Goal: Transaction & Acquisition: Purchase product/service

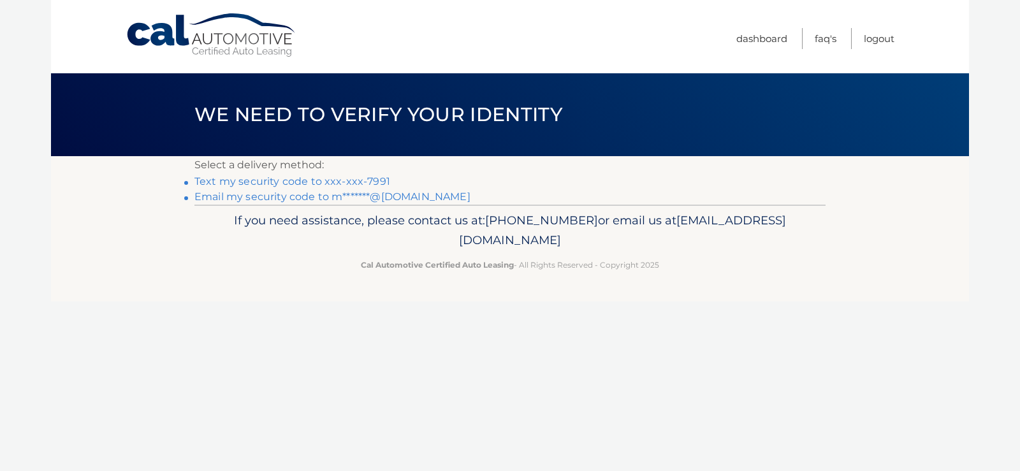
click at [350, 184] on link "Text my security code to xxx-xxx-7991" at bounding box center [292, 181] width 196 height 12
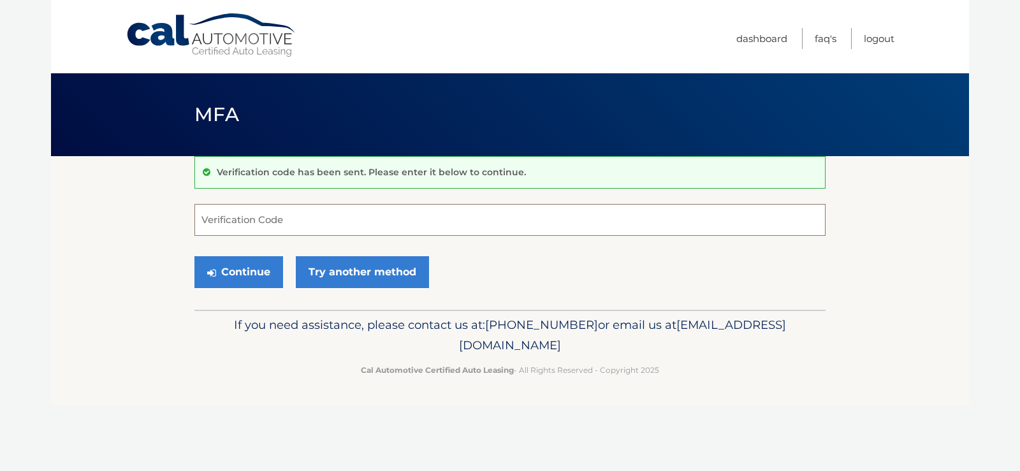
click at [284, 222] on input "Verification Code" at bounding box center [509, 220] width 631 height 32
type input "652937"
click at [235, 278] on button "Continue" at bounding box center [238, 272] width 89 height 32
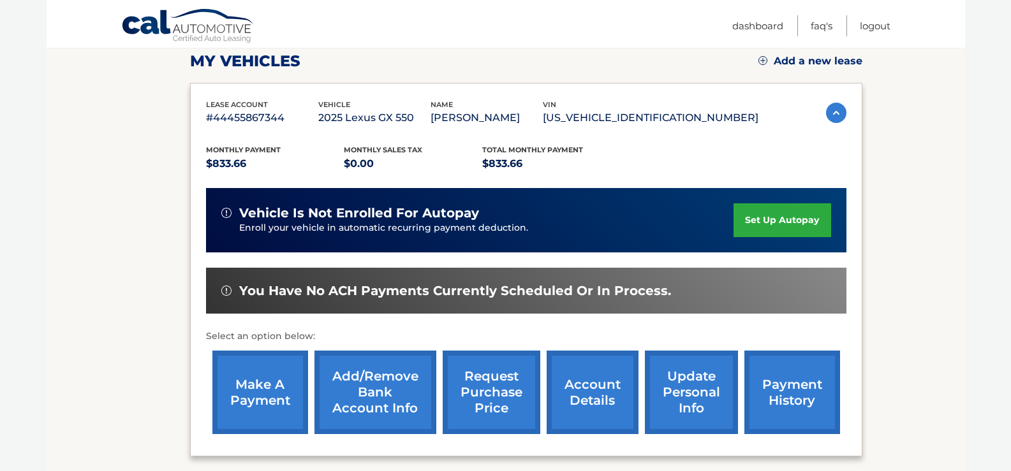
scroll to position [255, 0]
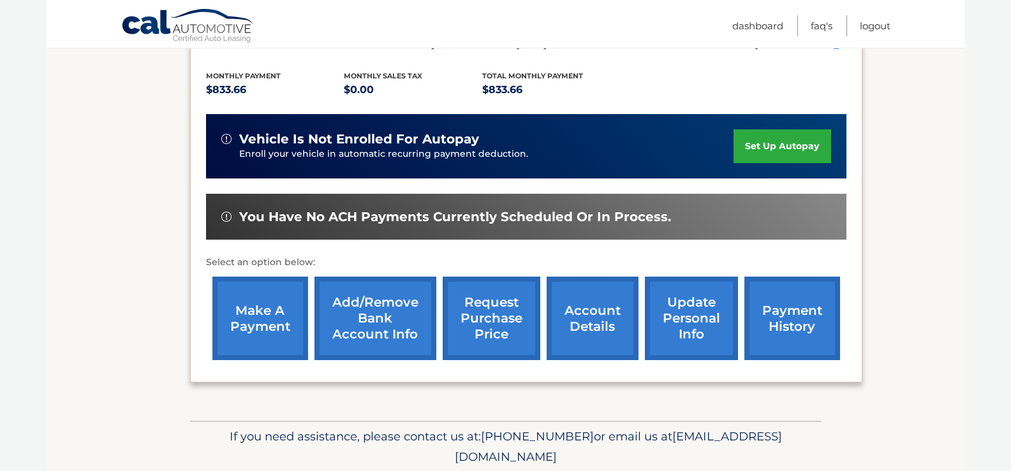
click at [260, 315] on link "make a payment" at bounding box center [260, 319] width 96 height 84
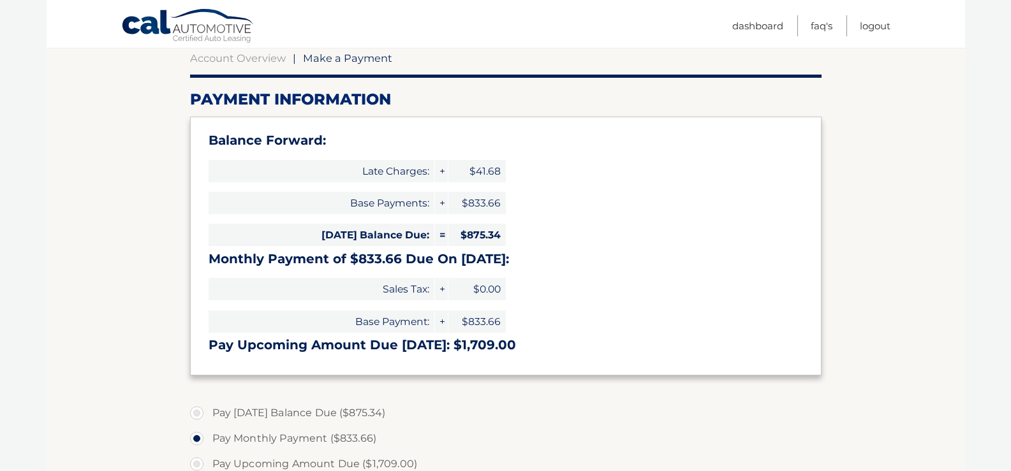
scroll to position [191, 0]
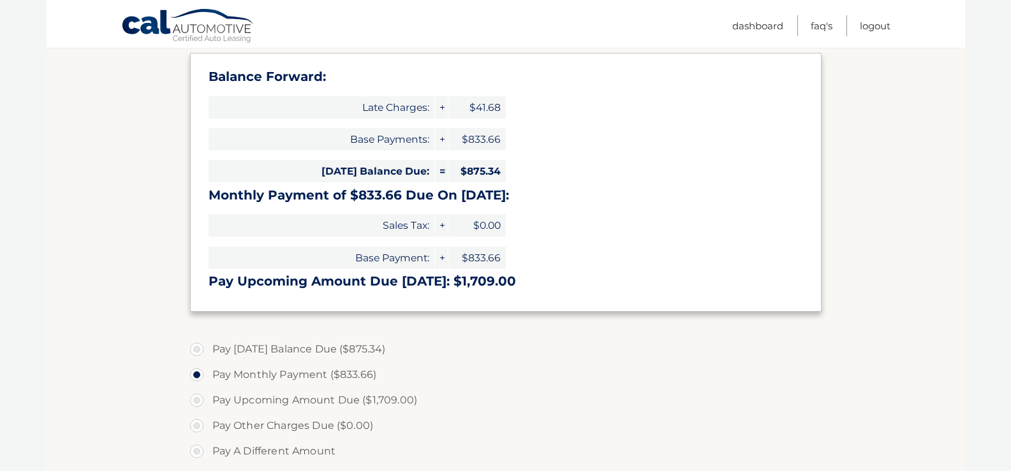
click at [198, 354] on label "Pay Today's Balance Due ($875.34)" at bounding box center [505, 350] width 631 height 26
click at [198, 354] on input "Pay Today's Balance Due ($875.34)" at bounding box center [201, 347] width 13 height 20
radio input "true"
type input "875.34"
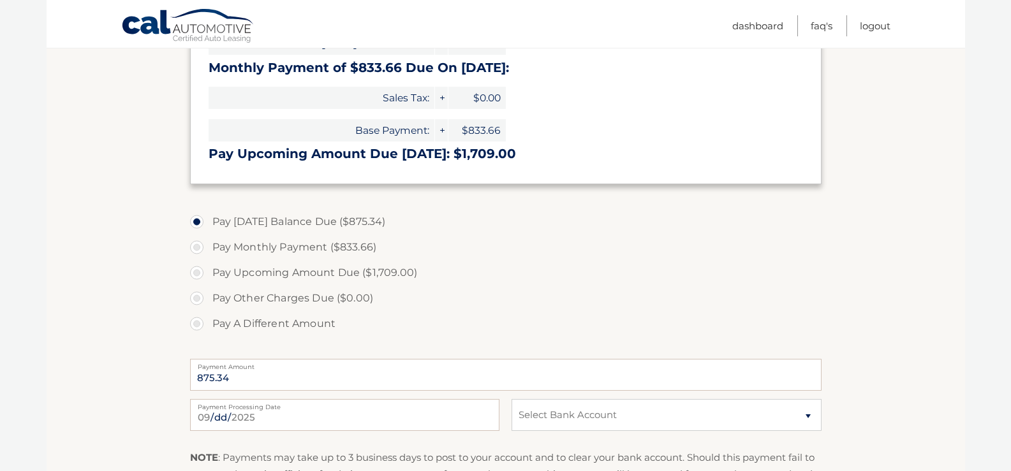
scroll to position [383, 0]
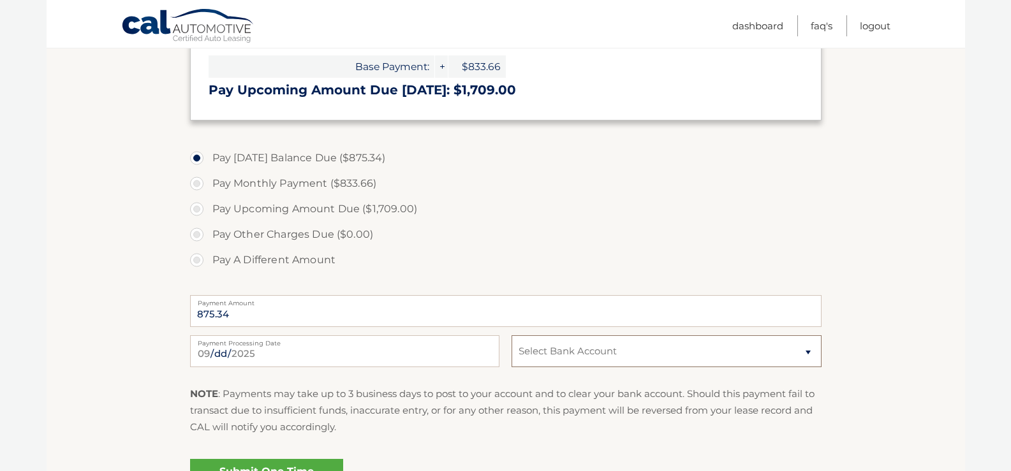
click at [557, 355] on select "Select Bank Account payment new TD BANK NA *****3690 Checking TD BANK NA *****3…" at bounding box center [665, 351] width 309 height 32
select select "Mjg3OGU5NjctN2I4Zi00MTM4LTllOGYtN2E5ZjgyOGMwZTlk"
click at [511, 335] on select "Select Bank Account payment new TD BANK NA *****3690 Checking TD BANK NA *****3…" at bounding box center [665, 351] width 309 height 32
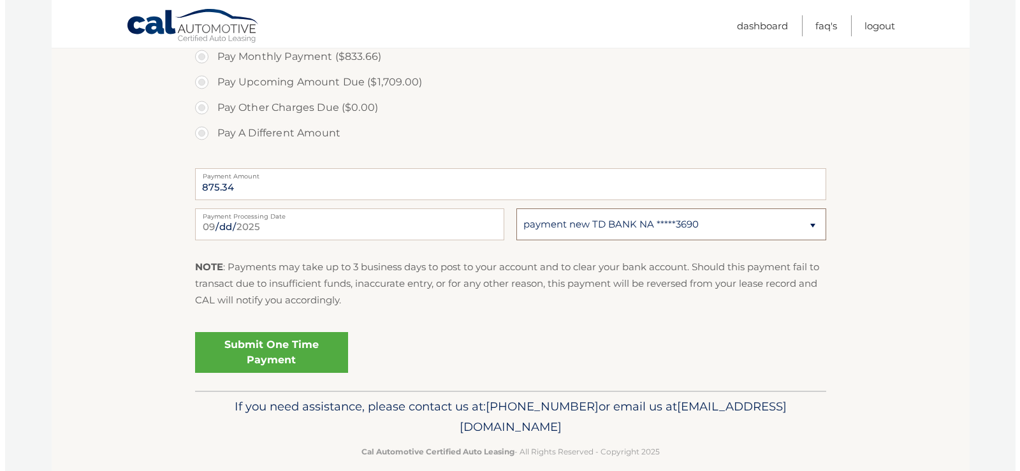
scroll to position [510, 0]
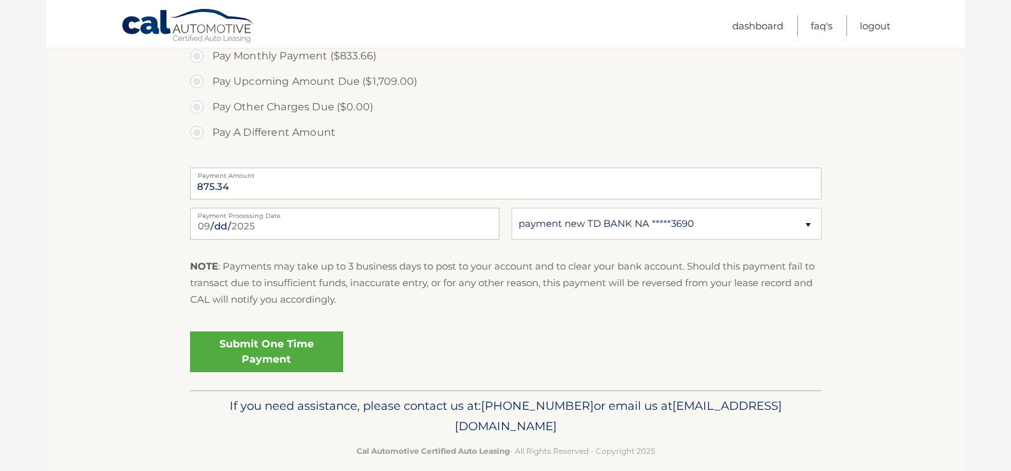
click at [305, 349] on link "Submit One Time Payment" at bounding box center [266, 352] width 153 height 41
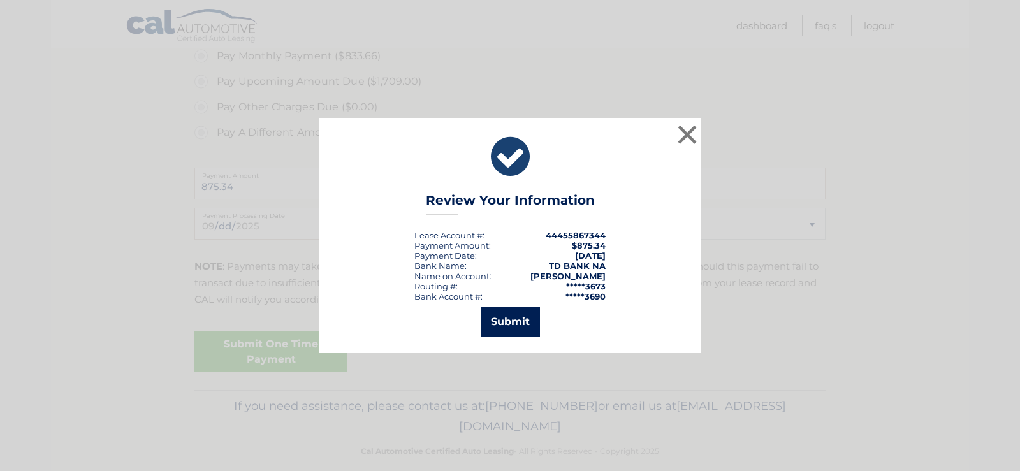
click at [508, 328] on button "Submit" at bounding box center [510, 322] width 59 height 31
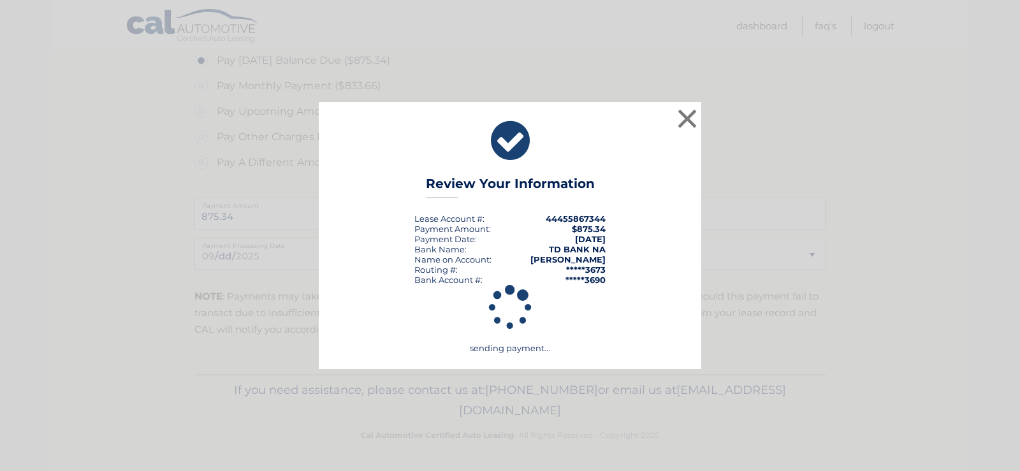
scroll to position [480, 0]
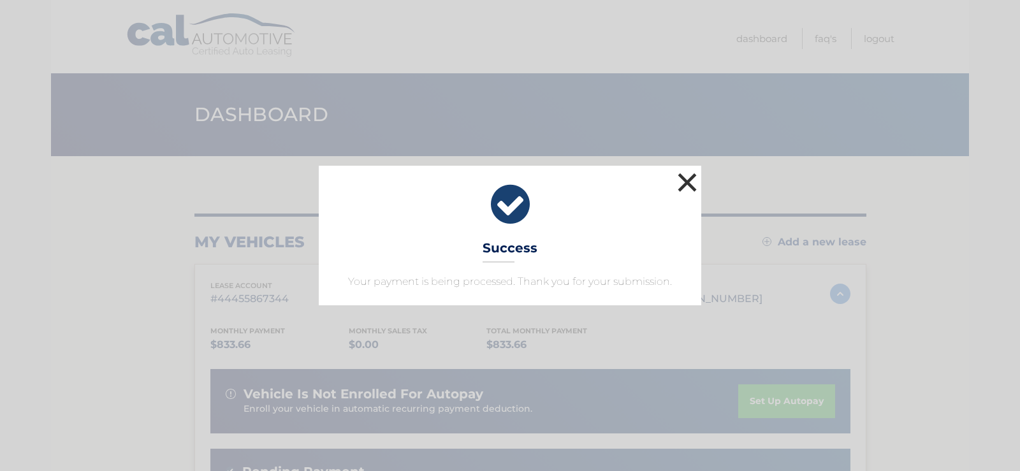
click at [689, 187] on button "×" at bounding box center [688, 183] width 26 height 26
